Goal: Task Accomplishment & Management: Manage account settings

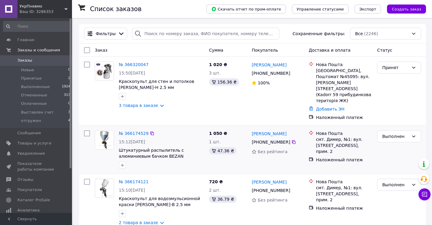
scroll to position [13, 0]
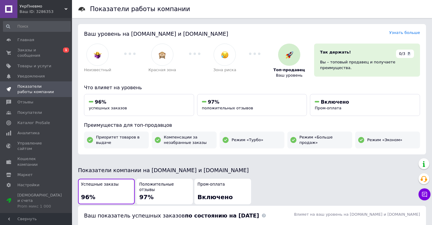
scroll to position [262, 0]
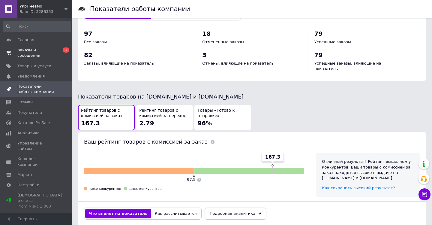
click at [27, 50] on span "Заказы и сообщения" at bounding box center [36, 52] width 38 height 11
